Goal: Task Accomplishment & Management: Manage account settings

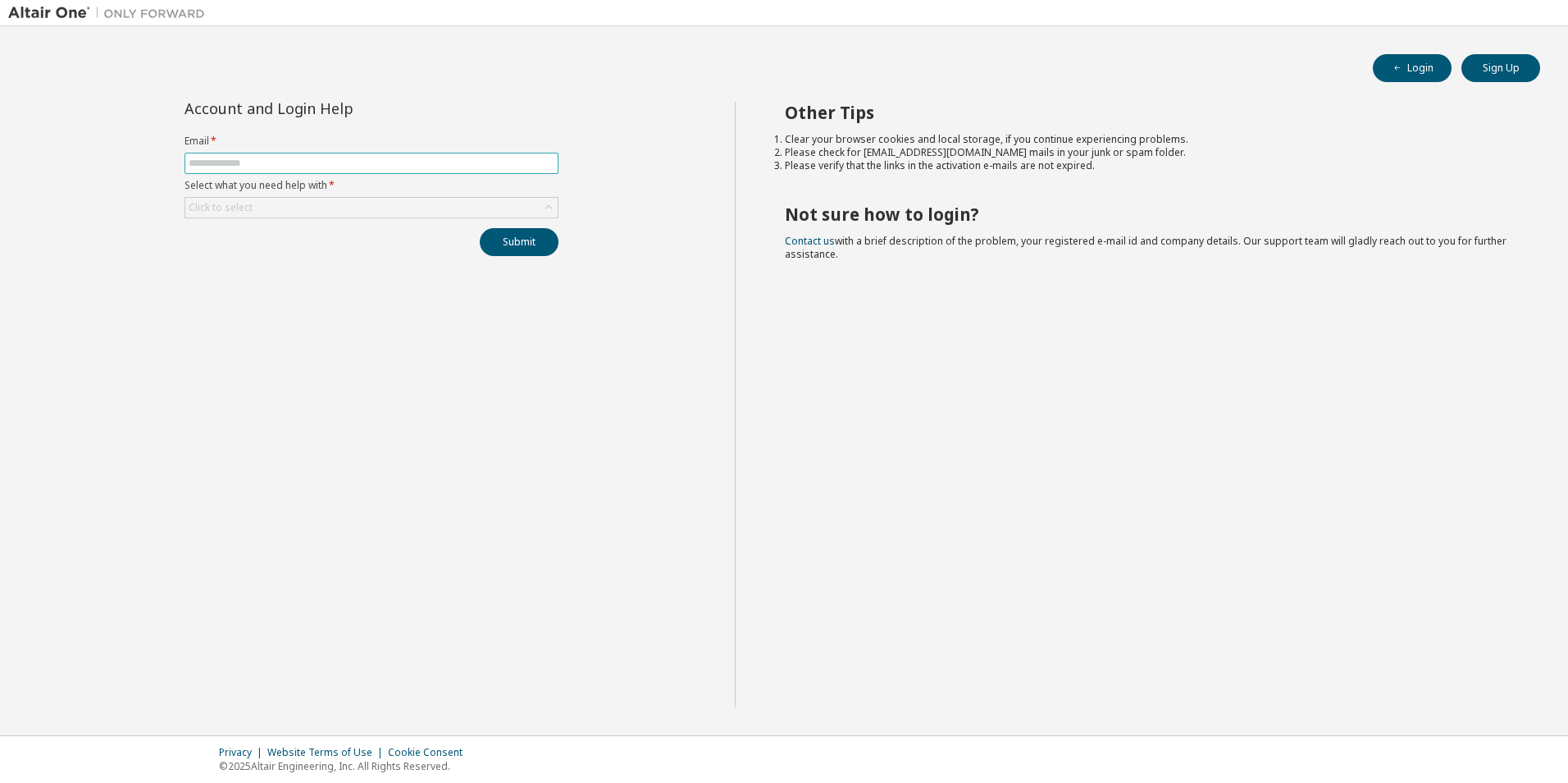
click at [237, 162] on input "text" at bounding box center [372, 163] width 366 height 13
type input "**********"
click at [481, 200] on div "Click to select" at bounding box center [372, 208] width 373 height 19
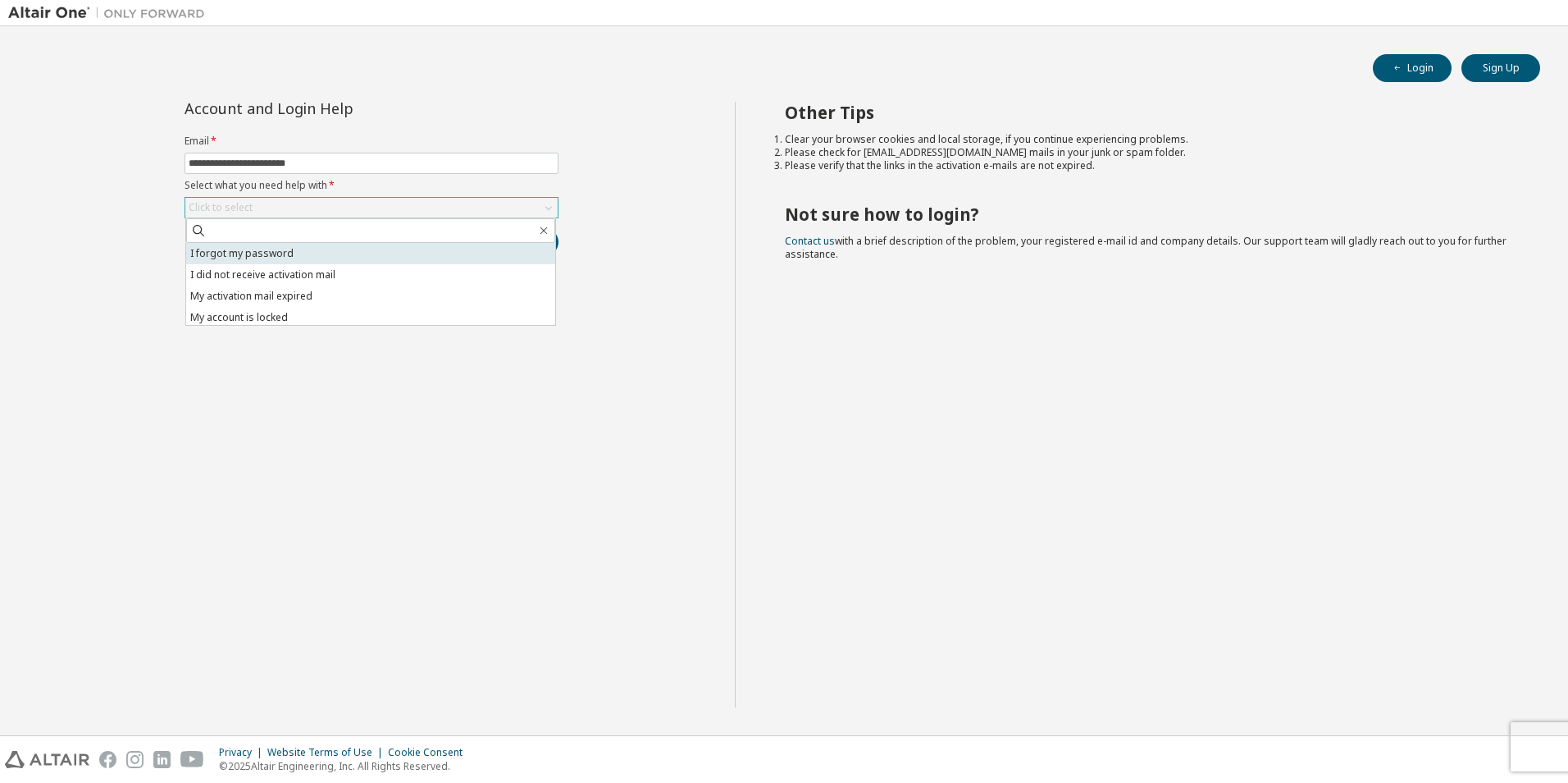
click at [307, 255] on li "I forgot my password" at bounding box center [371, 254] width 369 height 21
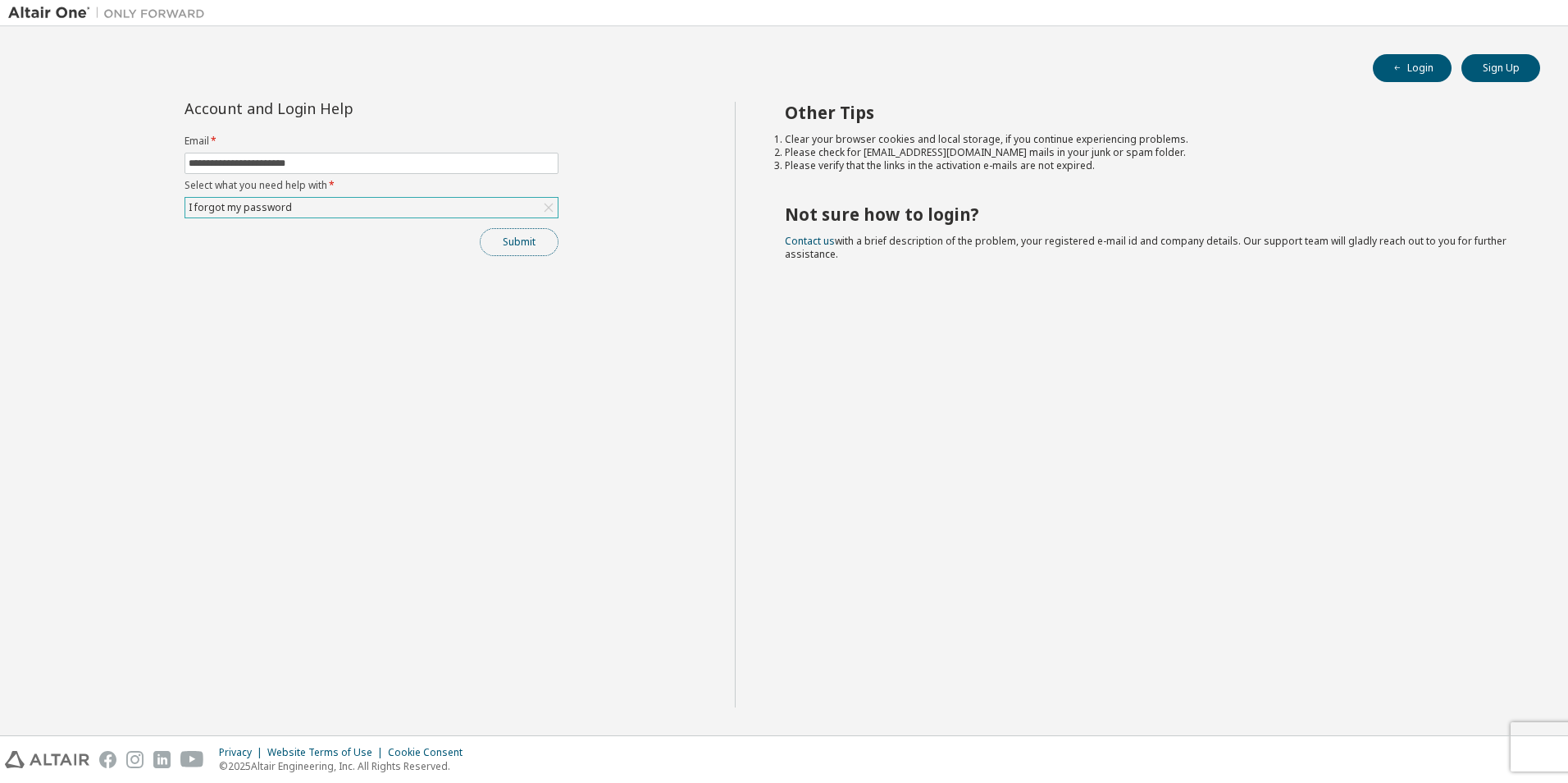
click at [517, 249] on button "Submit" at bounding box center [519, 242] width 79 height 28
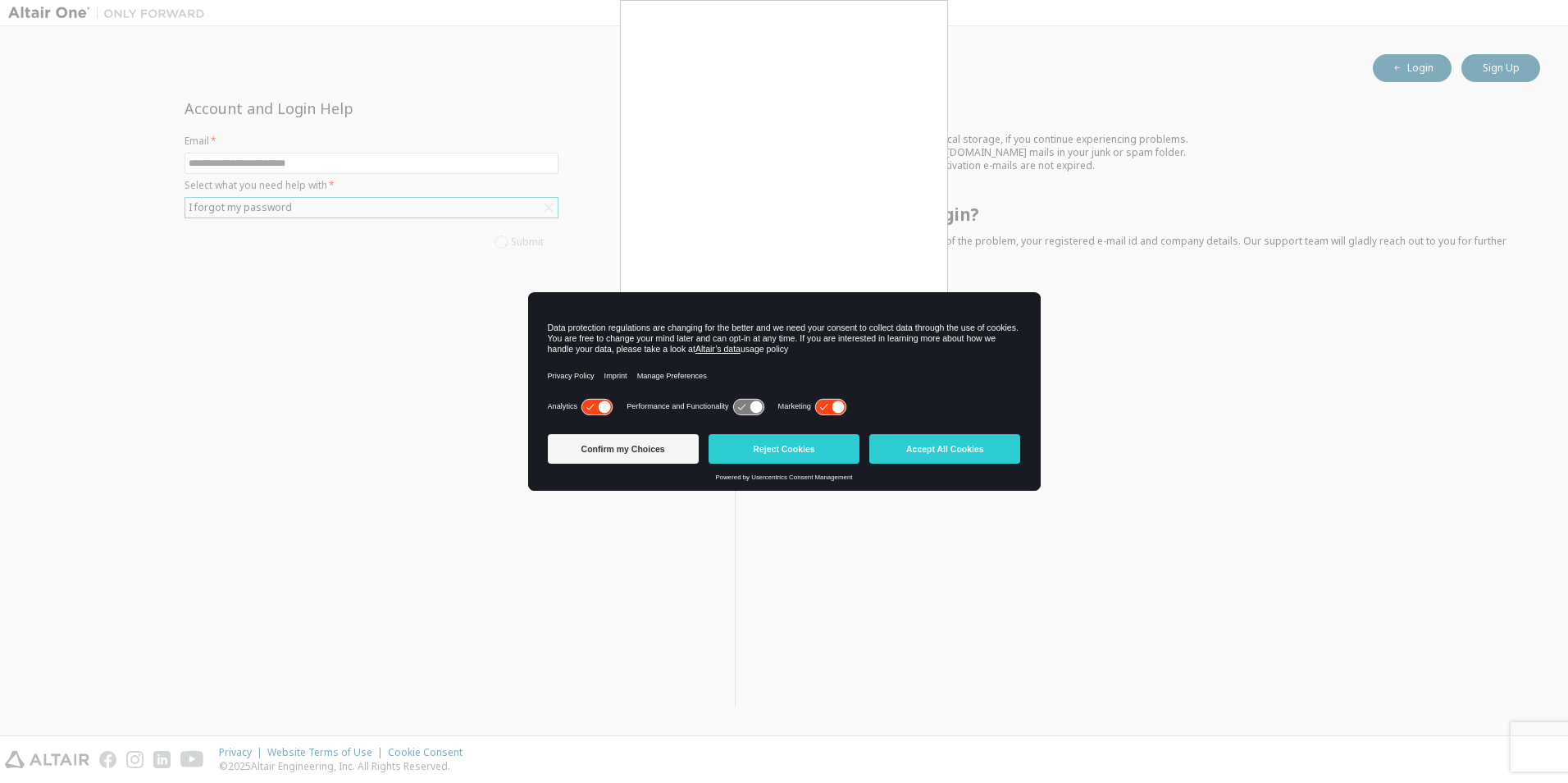
click at [840, 407] on icon at bounding box center [838, 407] width 12 height 12
click at [610, 407] on icon at bounding box center [605, 407] width 12 height 12
click at [634, 450] on button "Confirm my Choices" at bounding box center [623, 448] width 151 height 29
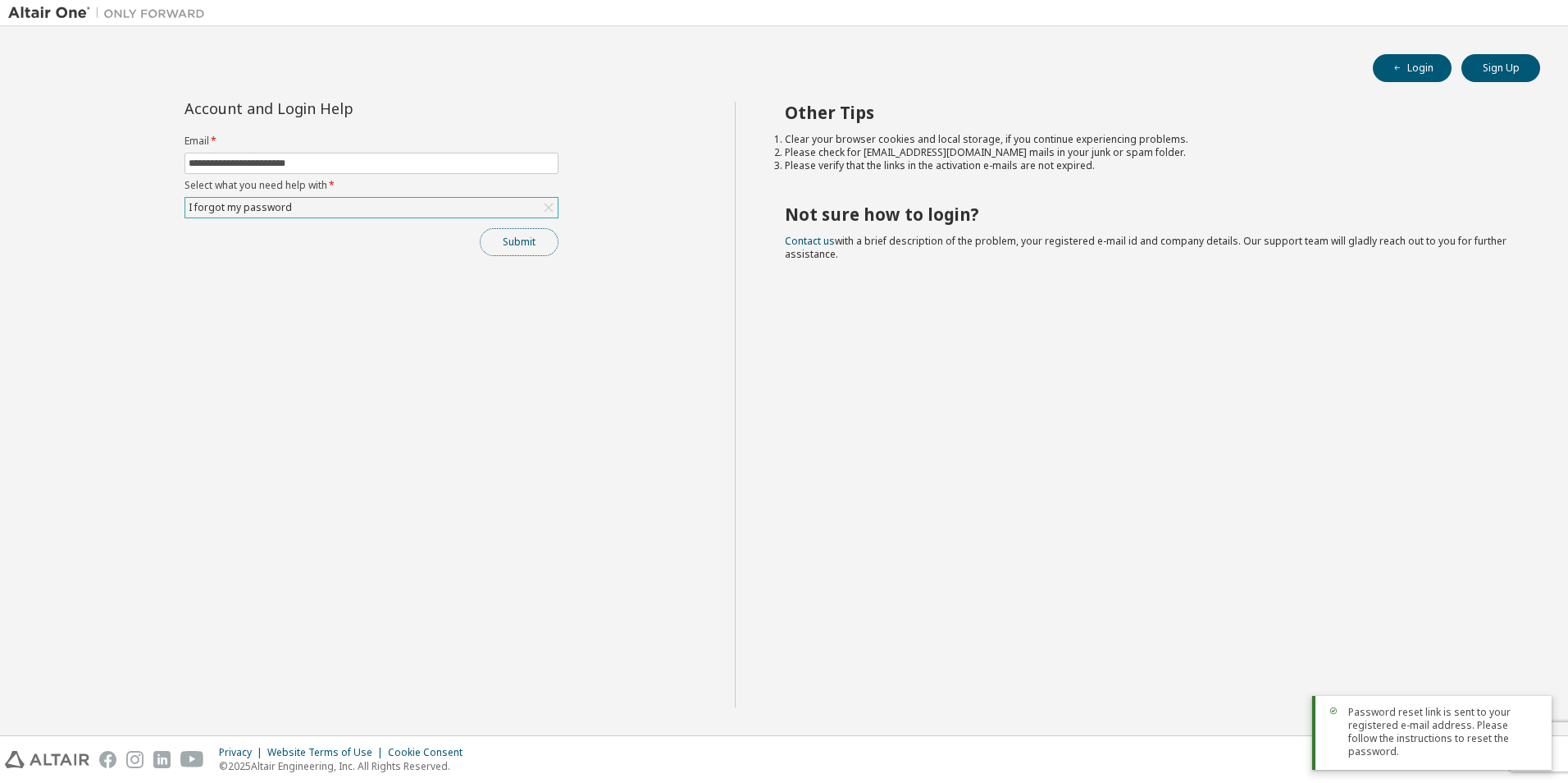
click at [522, 241] on button "Submit" at bounding box center [519, 242] width 79 height 28
click at [526, 239] on button "Submit" at bounding box center [519, 242] width 79 height 28
